Goal: Task Accomplishment & Management: Use online tool/utility

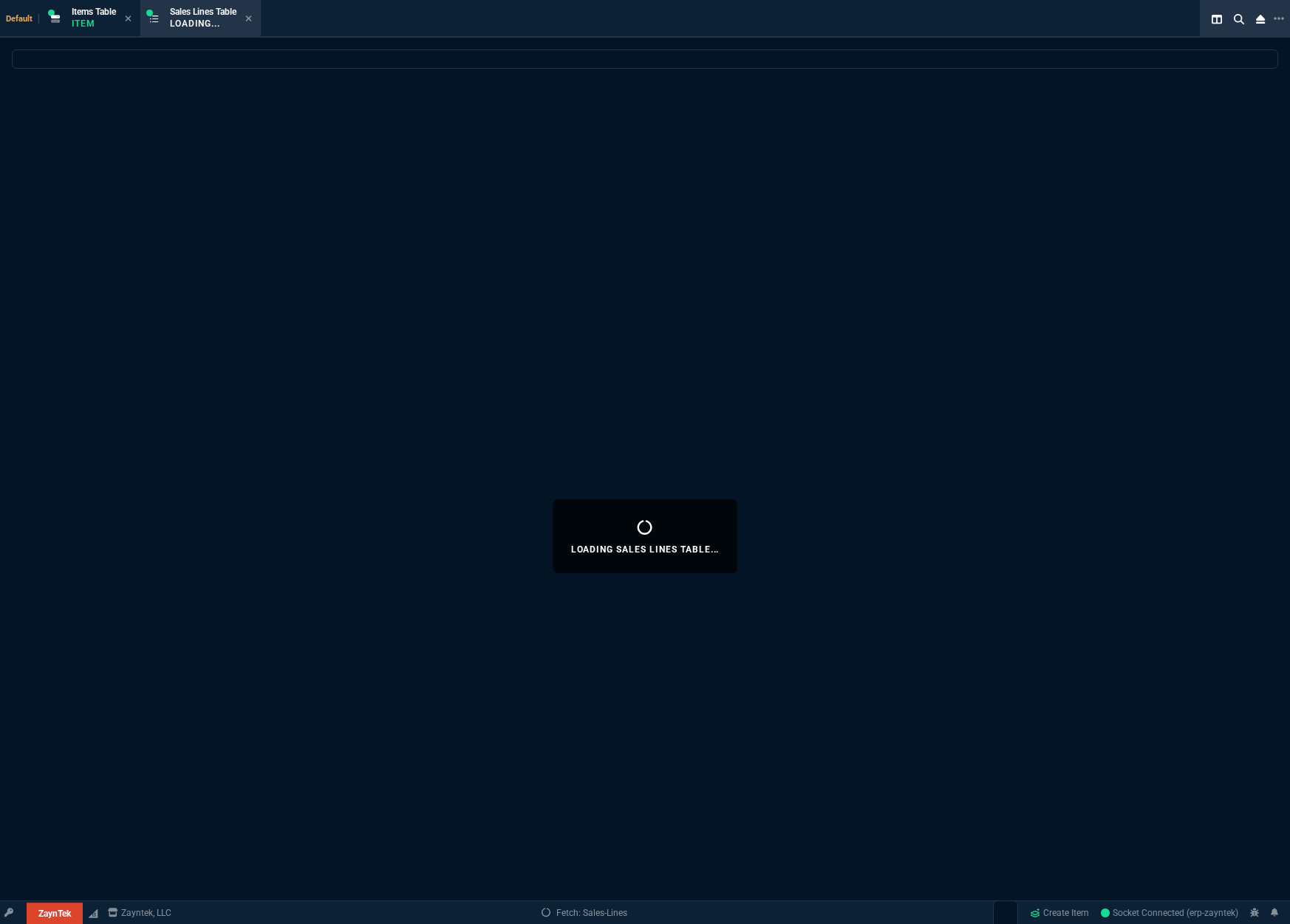
select select
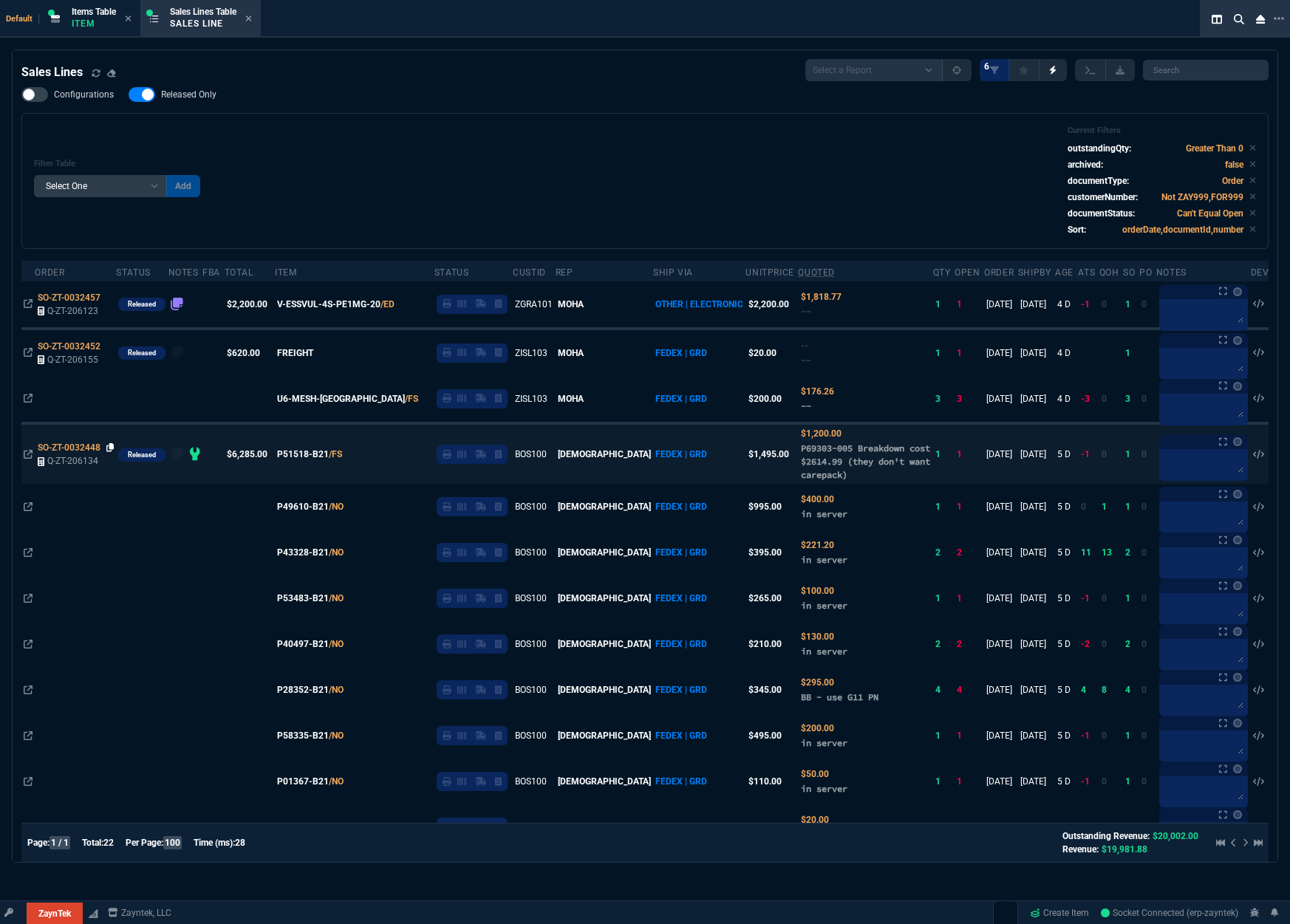
click at [108, 449] on icon at bounding box center [111, 448] width 8 height 9
